Goal: Task Accomplishment & Management: Complete application form

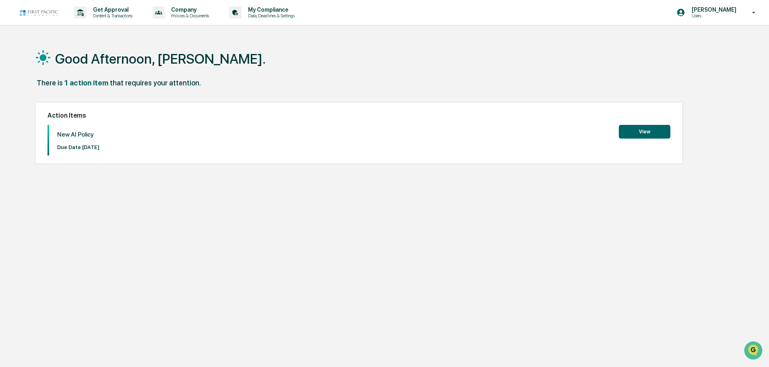
click at [654, 129] on button "View" at bounding box center [645, 132] width 52 height 14
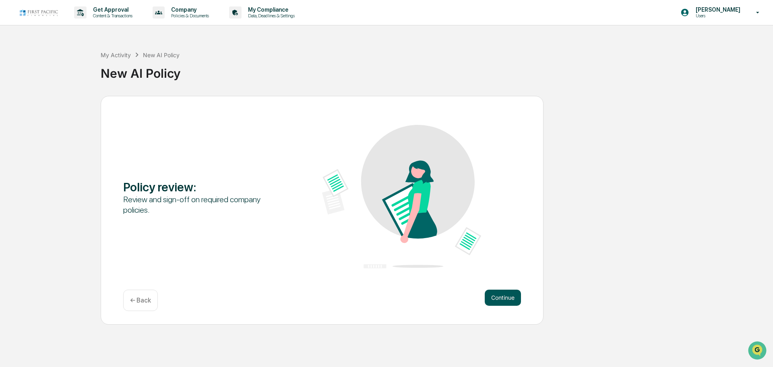
click at [497, 297] on button "Continue" at bounding box center [503, 297] width 36 height 16
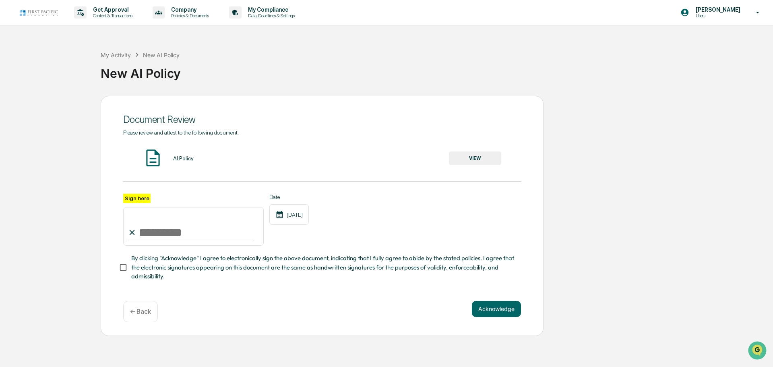
click at [185, 159] on div "AI Policy" at bounding box center [183, 158] width 21 height 6
click at [178, 132] on span "Please review and attest to the following document." at bounding box center [181, 132] width 116 height 6
drag, startPoint x: 180, startPoint y: 157, endPoint x: 447, endPoint y: 169, distance: 266.7
click at [185, 157] on div "AI Policy" at bounding box center [183, 158] width 21 height 6
click at [463, 155] on button "VIEW" at bounding box center [475, 158] width 52 height 14
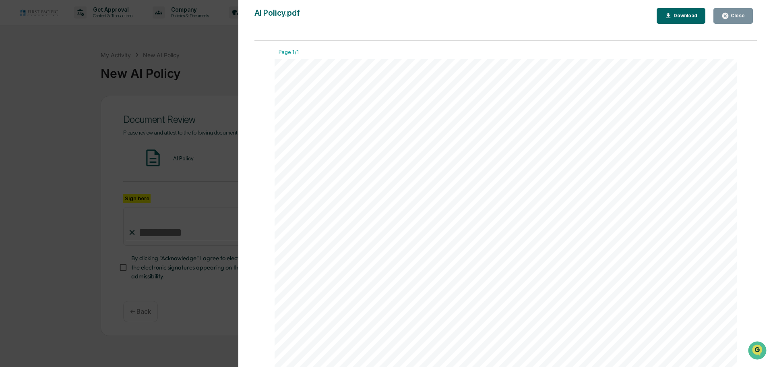
drag, startPoint x: 302, startPoint y: 114, endPoint x: 442, endPoint y: 111, distance: 139.7
click at [442, 111] on div "v 3. 10 Compliance Manual Artificial Intelligence Policy This AI Policy outline…" at bounding box center [506, 358] width 462 height 598
click at [442, 112] on div "v 3. 10 Compliance Manual Artificial Intelligence Policy This AI Policy outline…" at bounding box center [506, 358] width 462 height 598
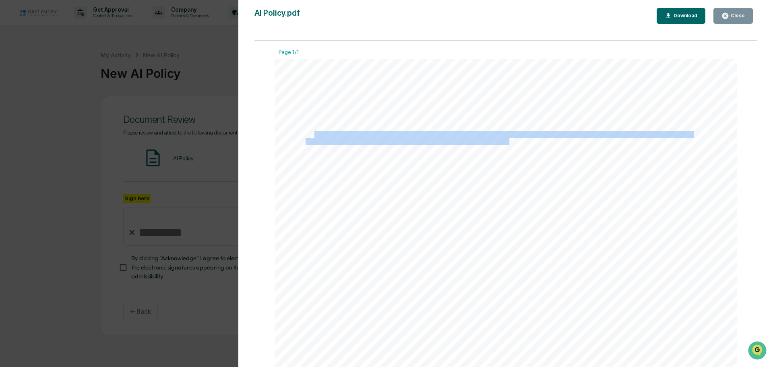
drag, startPoint x: 313, startPoint y: 135, endPoint x: 507, endPoint y: 143, distance: 194.6
click at [275, 59] on span "Artificial Intelligence Policy This AI Policy outlines the guidelines and princ…" at bounding box center [275, 59] width 0 height 0
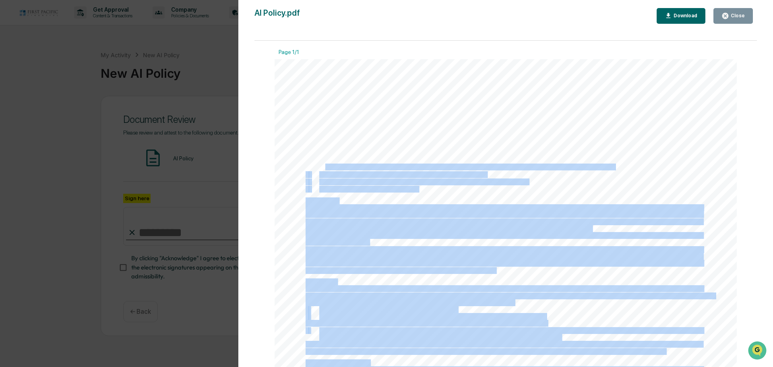
drag, startPoint x: 322, startPoint y: 168, endPoint x: 422, endPoint y: 188, distance: 102.7
click at [422, 188] on div "v 3. 10 Compliance Manual Artificial Intelligence Policy This AI Policy outline…" at bounding box center [506, 358] width 462 height 598
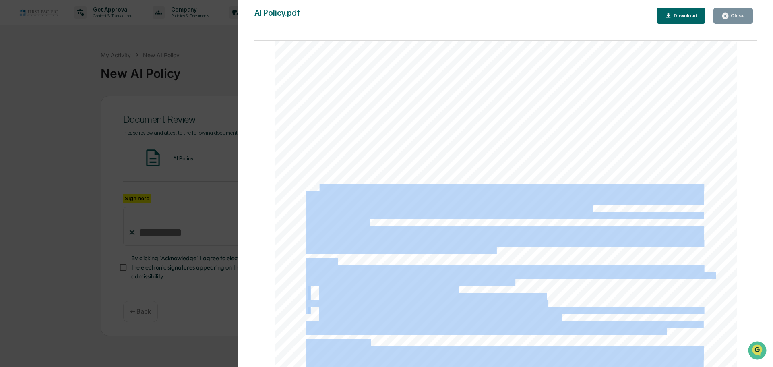
scroll to position [40, 0]
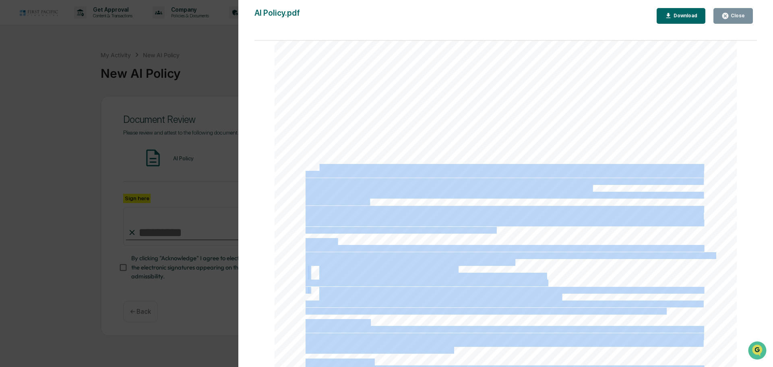
drag, startPoint x: 318, startPoint y: 210, endPoint x: 514, endPoint y: 260, distance: 201.4
click at [514, 260] on div "v 3. 10 Compliance Manual Artificial Intelligence Policy This AI Policy outline…" at bounding box center [506, 318] width 462 height 598
click at [460, 264] on span "material risks associated with using AI and the safeguards are set forth below:" at bounding box center [410, 262] width 208 height 6
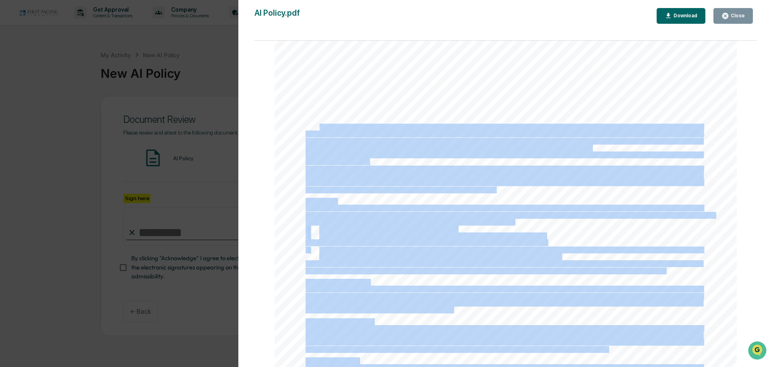
click at [324, 234] on span "All AI generated material must be reviewed for quality and bias before dissemin…" at bounding box center [432, 236] width 226 height 6
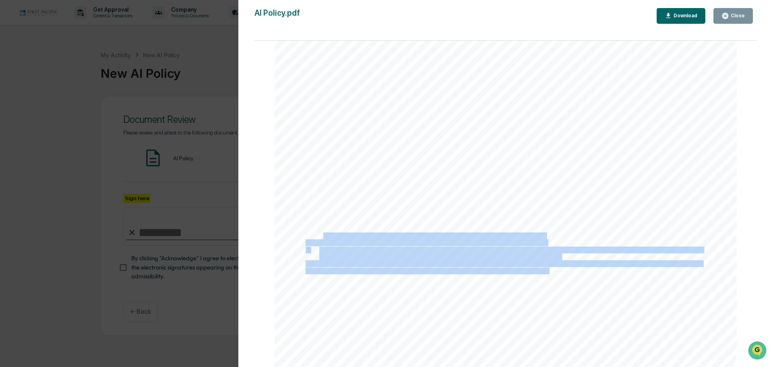
drag, startPoint x: 320, startPoint y: 237, endPoint x: 548, endPoint y: 271, distance: 230.4
click at [548, 271] on div "v 3. 10 Compliance Manual Artificial Intelligence Policy This AI Policy outline…" at bounding box center [506, 278] width 462 height 598
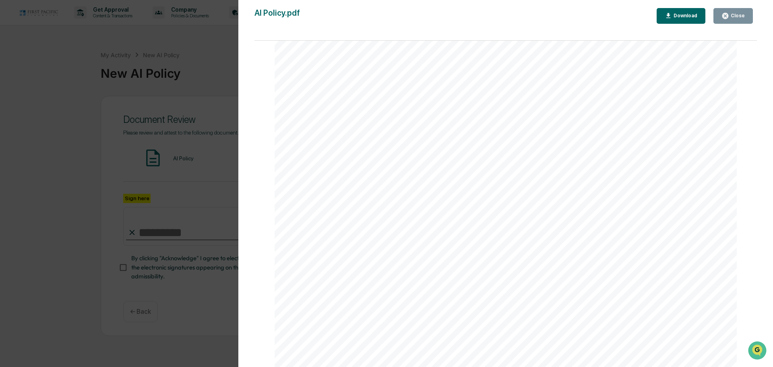
click at [435, 277] on div "v 3. 10 Compliance Manual Artificial Intelligence Policy This AI Policy outline…" at bounding box center [506, 278] width 462 height 598
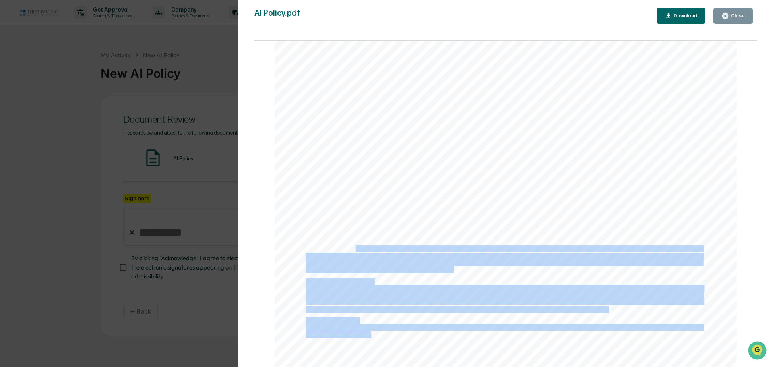
drag, startPoint x: 361, startPoint y: 247, endPoint x: 474, endPoint y: 277, distance: 117.0
click at [474, 277] on div "v 3. 10 Compliance Manual Artificial Intelligence Policy This AI Policy outline…" at bounding box center [506, 237] width 462 height 598
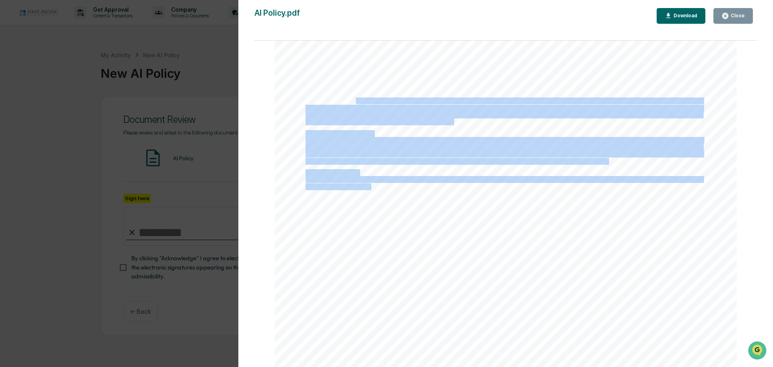
scroll to position [290, 0]
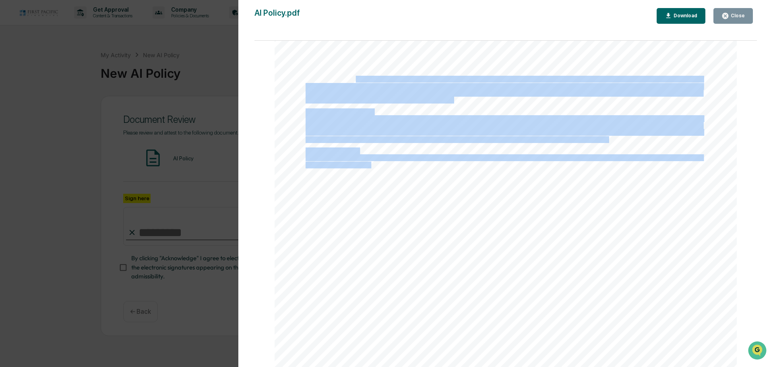
click at [729, 18] on icon "button" at bounding box center [725, 16] width 8 height 8
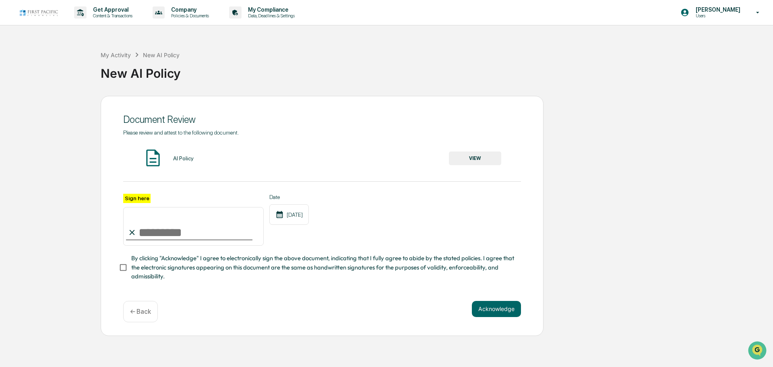
click at [182, 238] on input "Sign here" at bounding box center [193, 226] width 140 height 39
type input "**********"
click at [493, 310] on button "Acknowledge" at bounding box center [496, 309] width 49 height 16
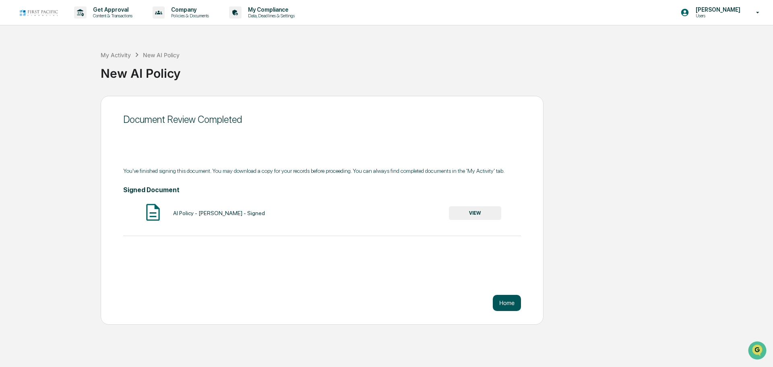
click at [511, 307] on button "Home" at bounding box center [507, 303] width 28 height 16
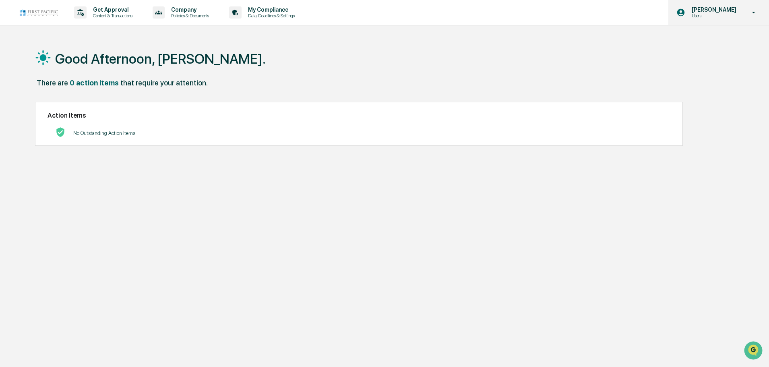
click at [751, 14] on icon at bounding box center [754, 13] width 14 height 8
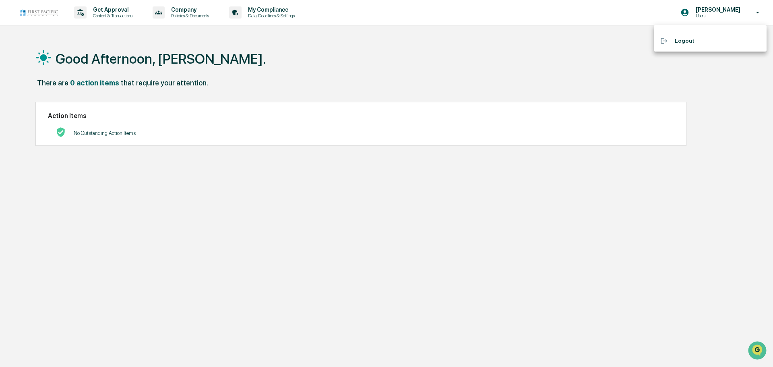
click at [685, 38] on li "Logout" at bounding box center [710, 40] width 113 height 15
